Goal: Task Accomplishment & Management: Manage account settings

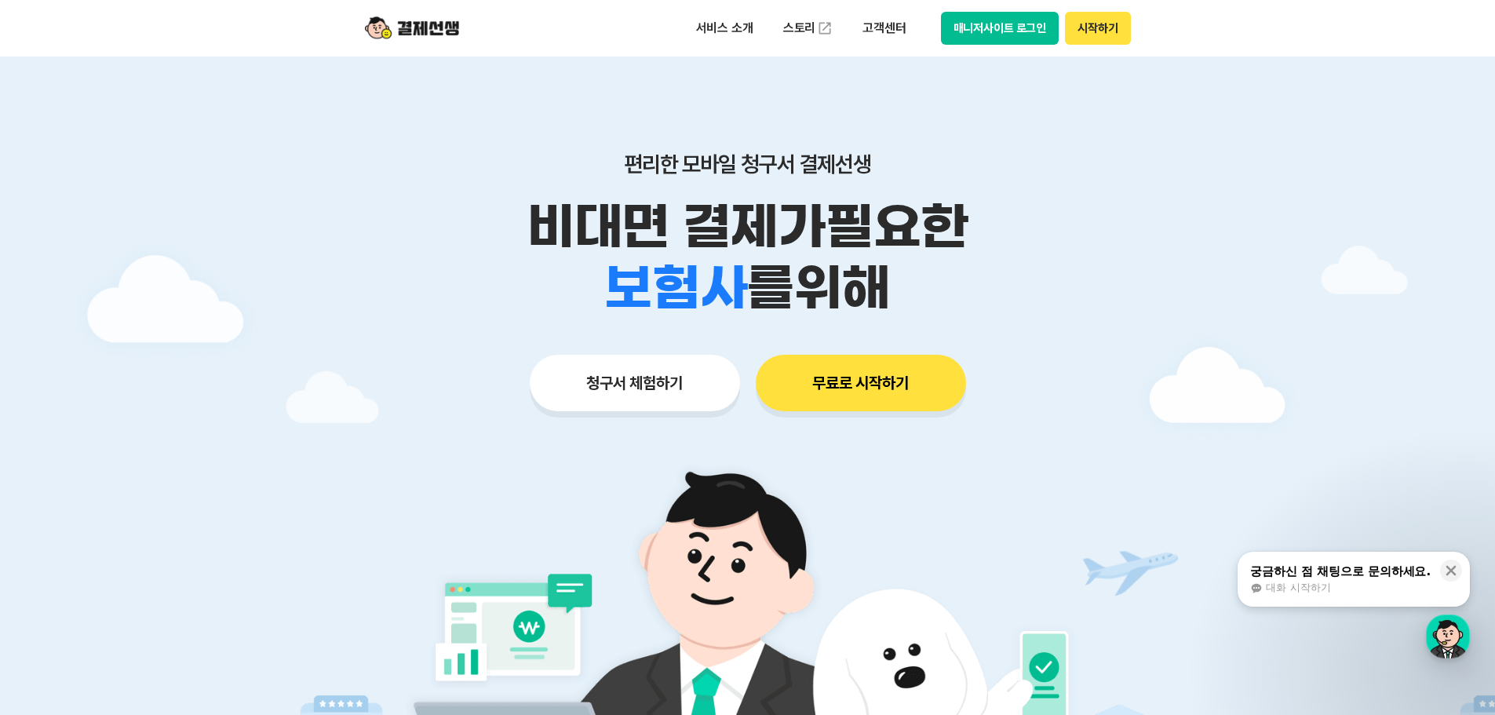
click at [1015, 29] on button "매니저사이트 로그인" at bounding box center [1000, 28] width 119 height 33
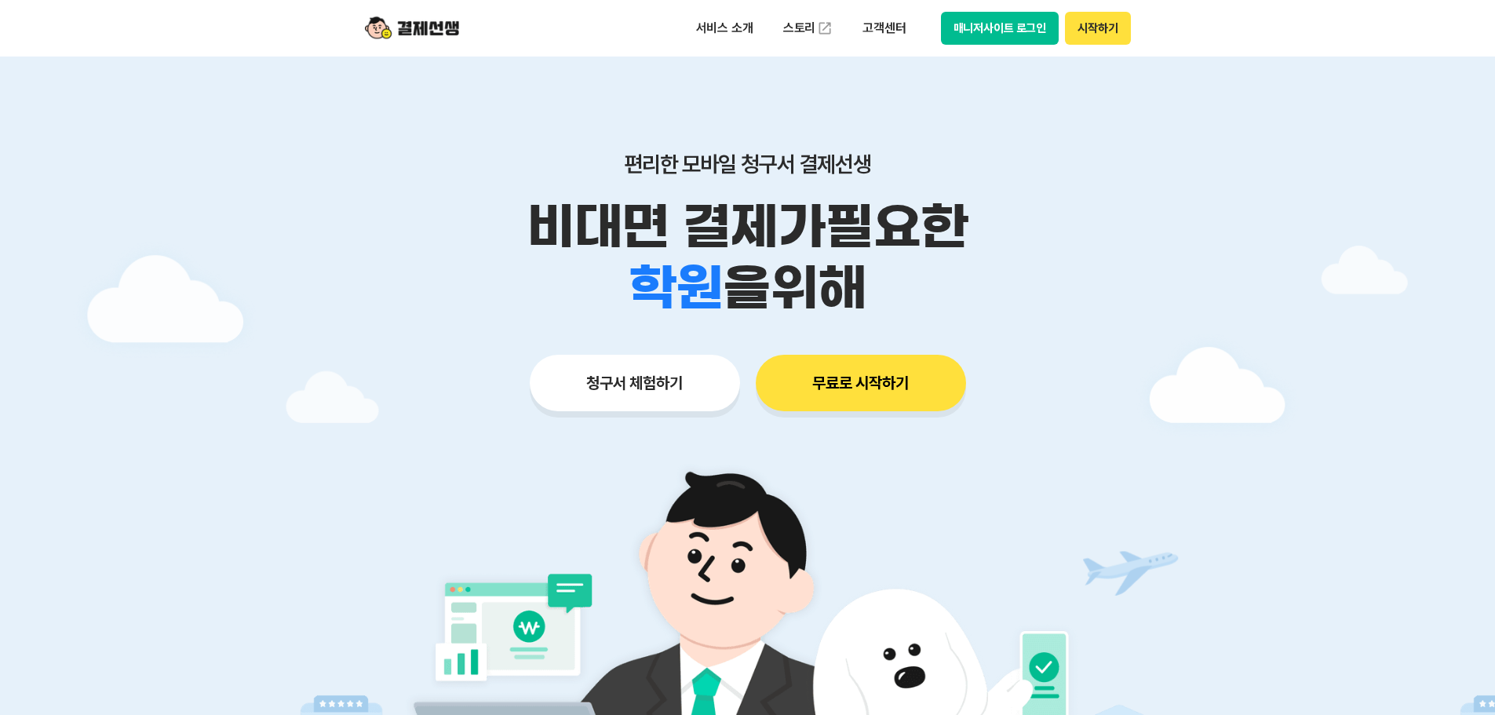
click at [1180, 92] on div at bounding box center [747, 471] width 1495 height 828
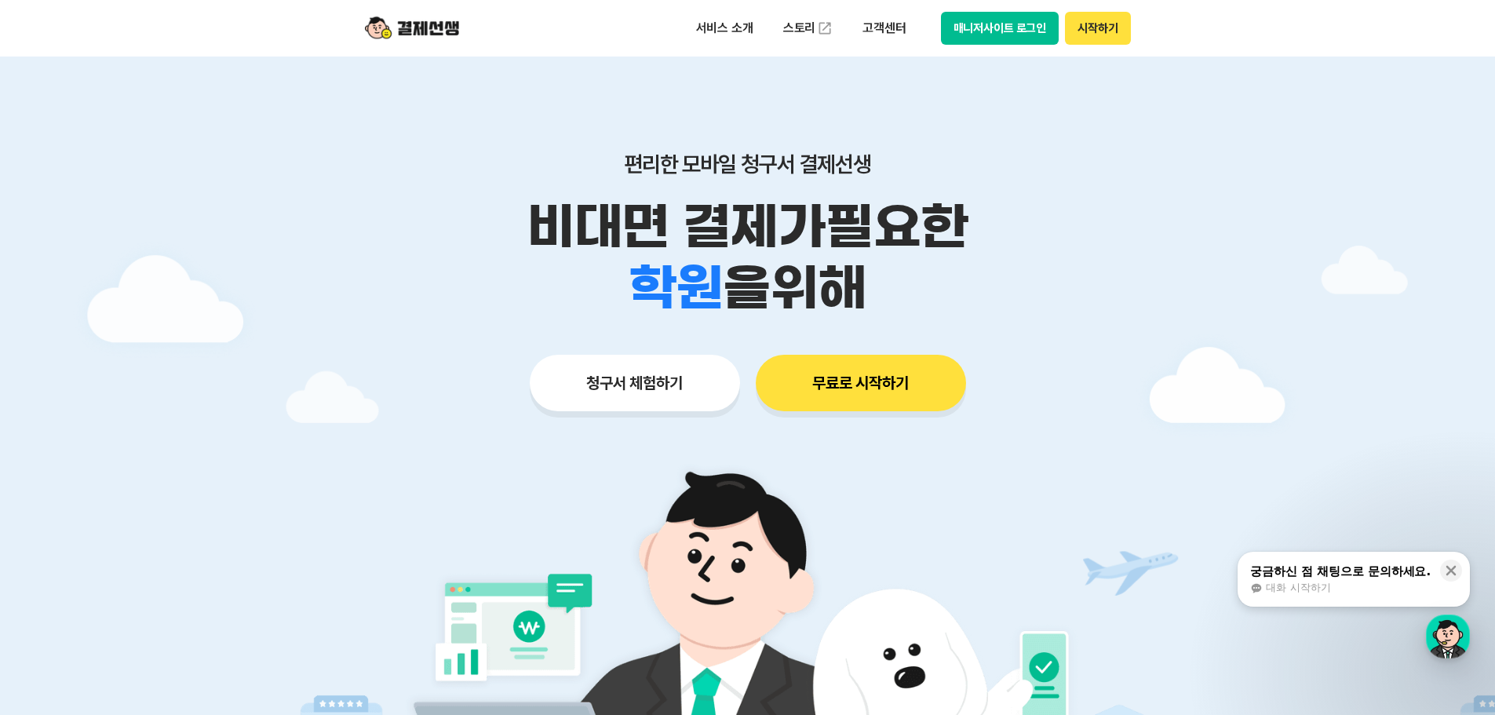
click at [1020, 30] on button "매니저사이트 로그인" at bounding box center [1000, 28] width 119 height 33
click at [1417, 202] on div at bounding box center [747, 471] width 1495 height 828
click at [1015, 33] on button "매니저사이트 로그인" at bounding box center [1000, 28] width 119 height 33
